Goal: Information Seeking & Learning: Understand process/instructions

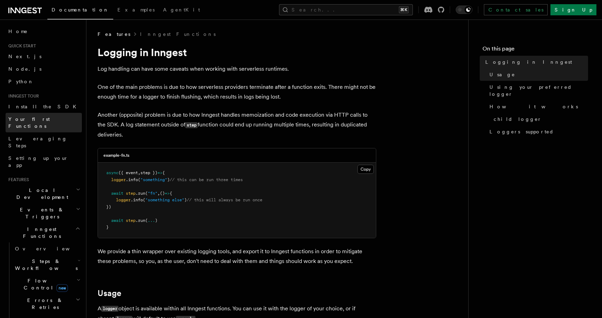
click at [29, 119] on span "Your first Functions" at bounding box center [28, 122] width 41 height 13
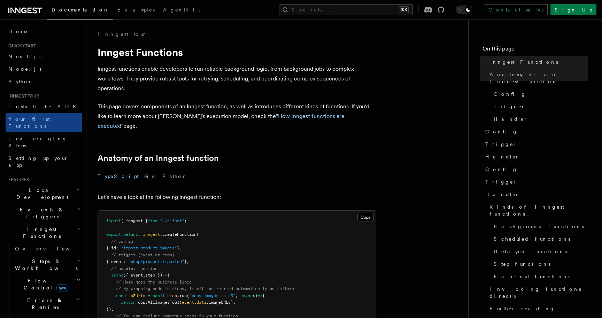
click at [231, 153] on h2 "Anatomy of an Inngest function" at bounding box center [237, 158] width 279 height 10
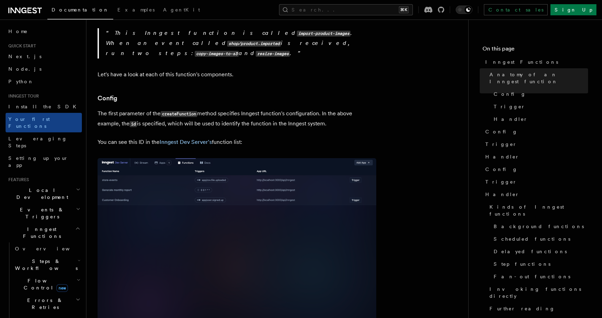
scroll to position [364, 0]
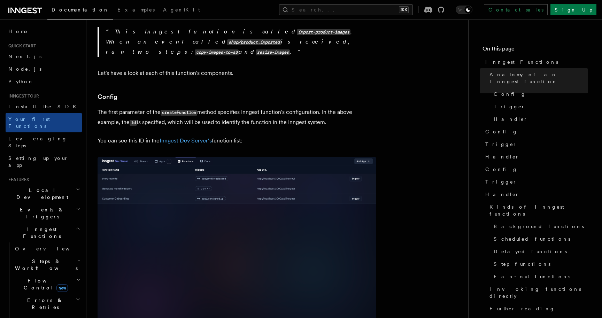
click at [193, 137] on link "Inngest Dev Server's" at bounding box center [186, 140] width 52 height 7
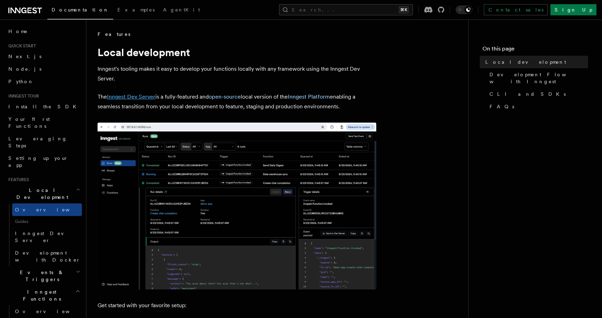
click at [143, 96] on link "Inngest Dev Server" at bounding box center [131, 96] width 48 height 7
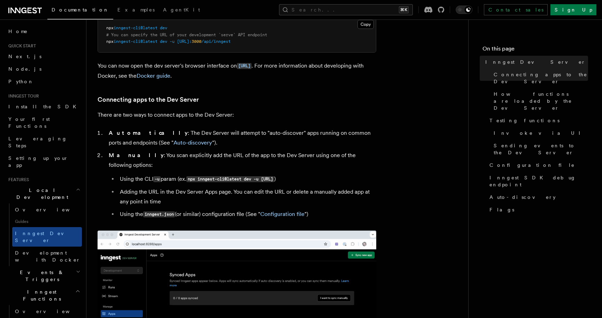
scroll to position [162, 0]
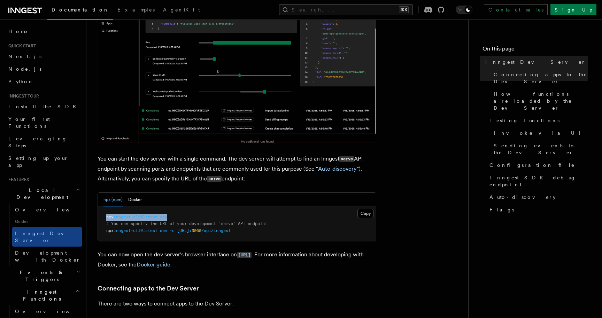
drag, startPoint x: 107, startPoint y: 219, endPoint x: 187, endPoint y: 217, distance: 79.5
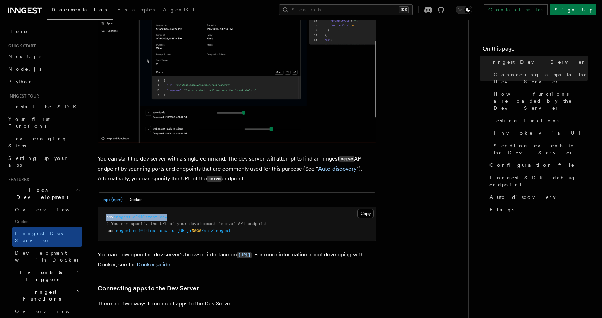
click at [187, 217] on pre "npx inngest-cli@latest dev # You can specify the URL of your development `serve…" at bounding box center [237, 224] width 278 height 35
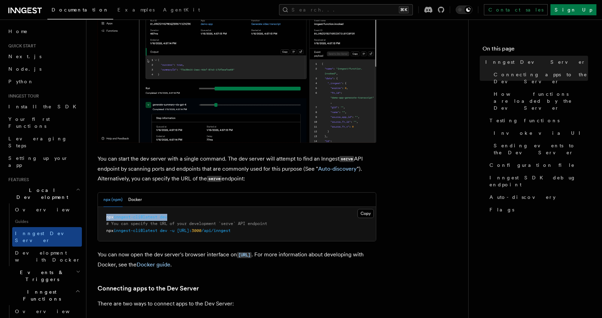
copy span "npx inngest-cli@latest dev"
